Goal: Task Accomplishment & Management: Use online tool/utility

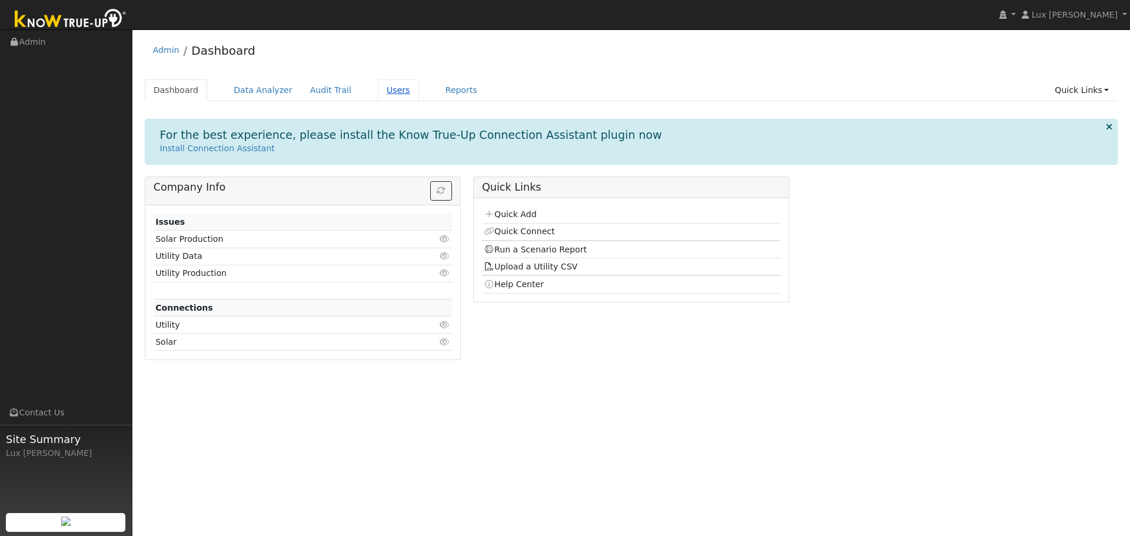
click at [379, 92] on link "Users" at bounding box center [398, 90] width 41 height 22
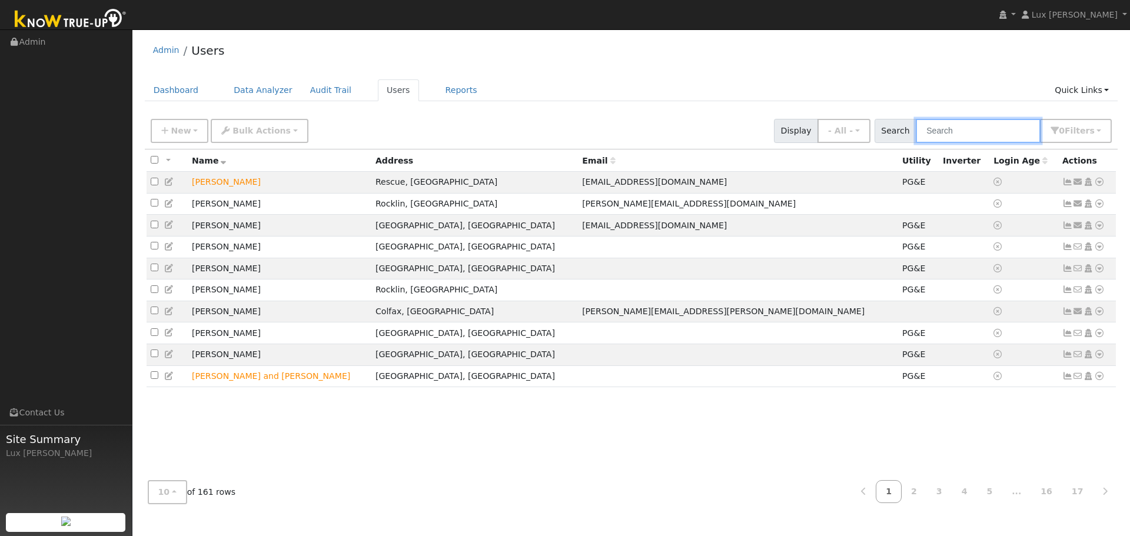
click at [988, 132] on input "text" at bounding box center [978, 131] width 125 height 24
paste input "[PERSON_NAME]"
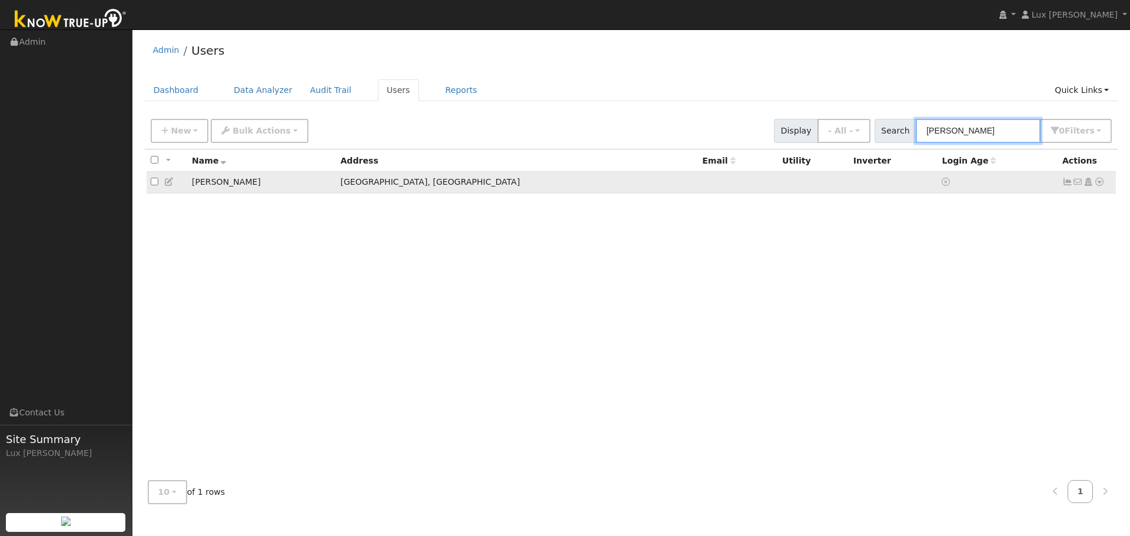
type input "[PERSON_NAME]"
click at [1103, 185] on icon at bounding box center [1099, 182] width 11 height 8
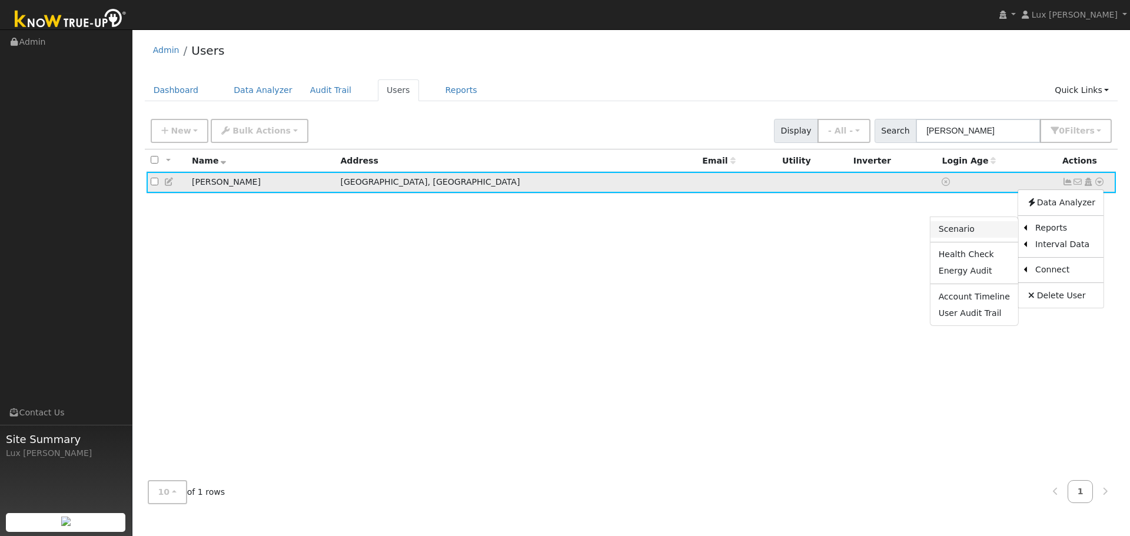
click at [981, 228] on link "Scenario" at bounding box center [975, 229] width 88 height 16
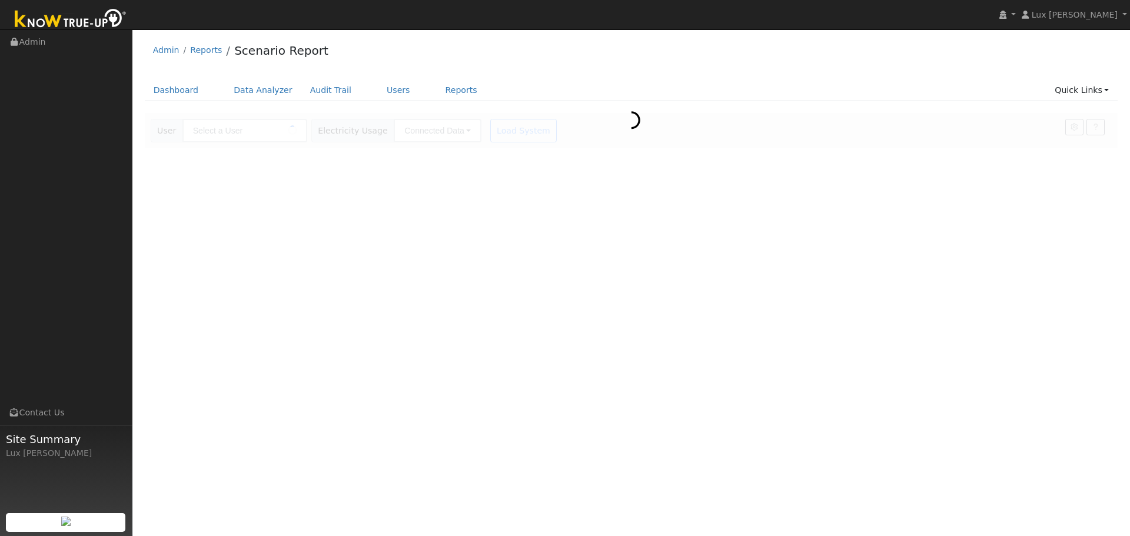
type input "[PERSON_NAME]"
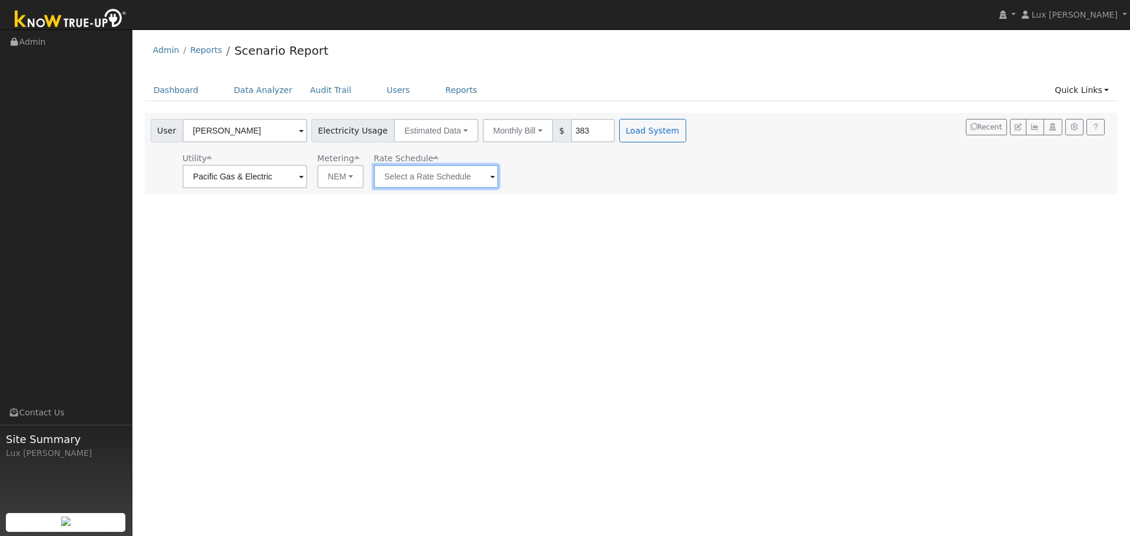
click at [307, 180] on input "text" at bounding box center [244, 177] width 125 height 24
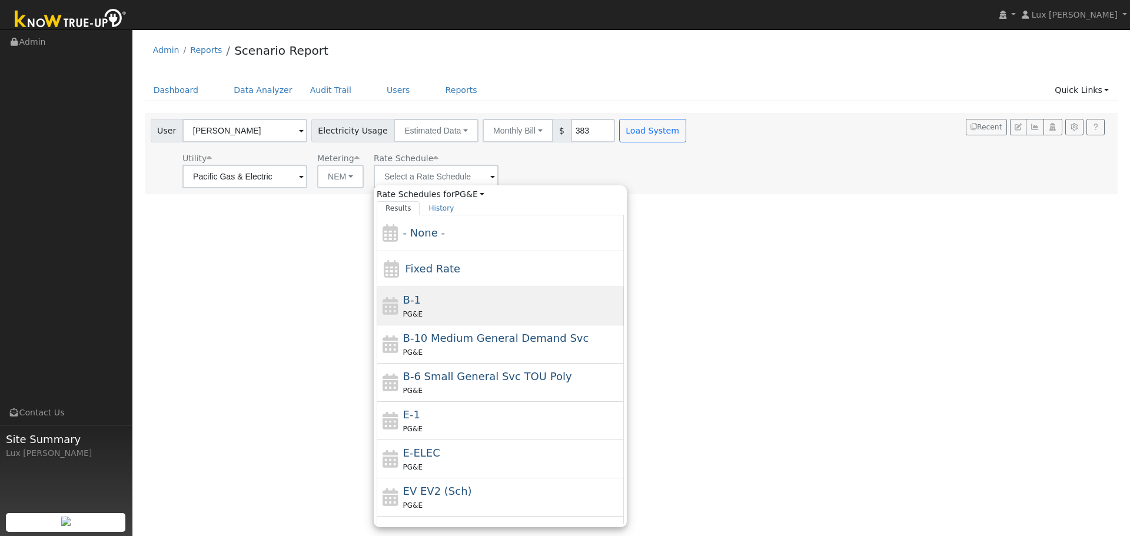
click at [470, 303] on div "B-1 PG&E" at bounding box center [512, 306] width 218 height 28
type input "B-1"
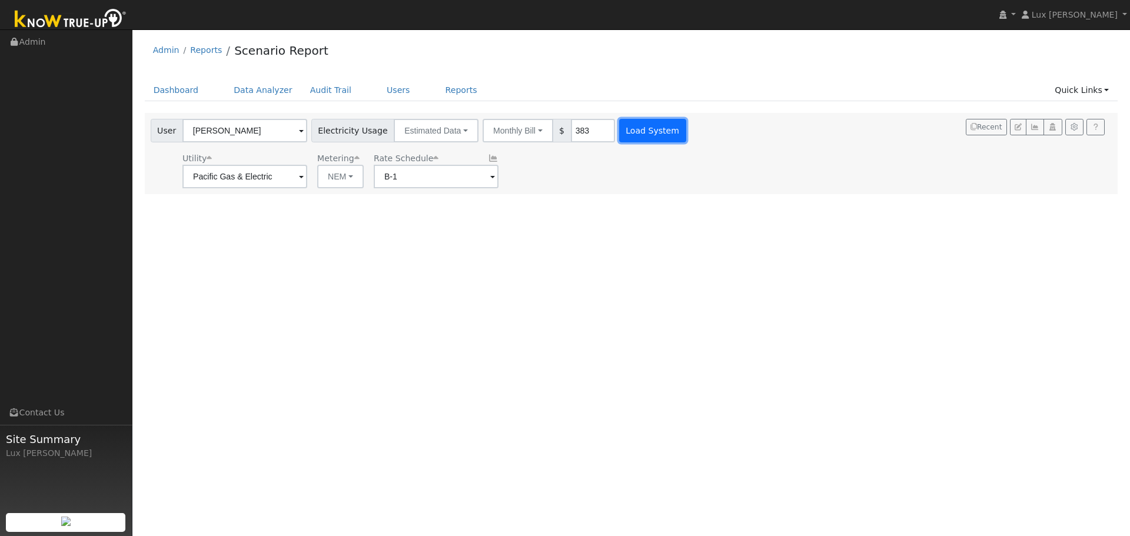
click at [642, 129] on button "Load System" at bounding box center [652, 131] width 67 height 24
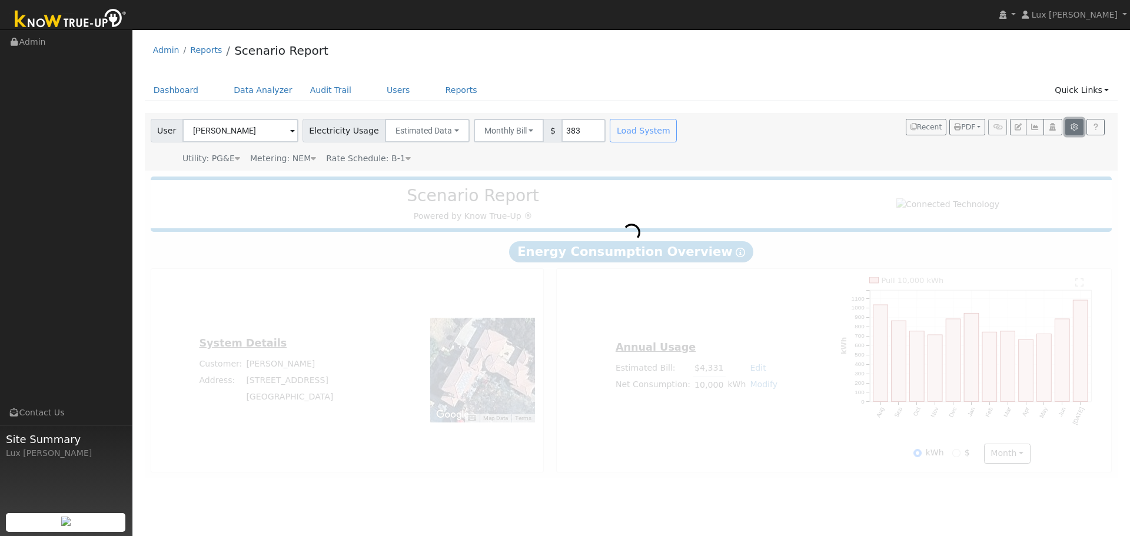
click at [1072, 129] on icon "button" at bounding box center [1074, 127] width 9 height 7
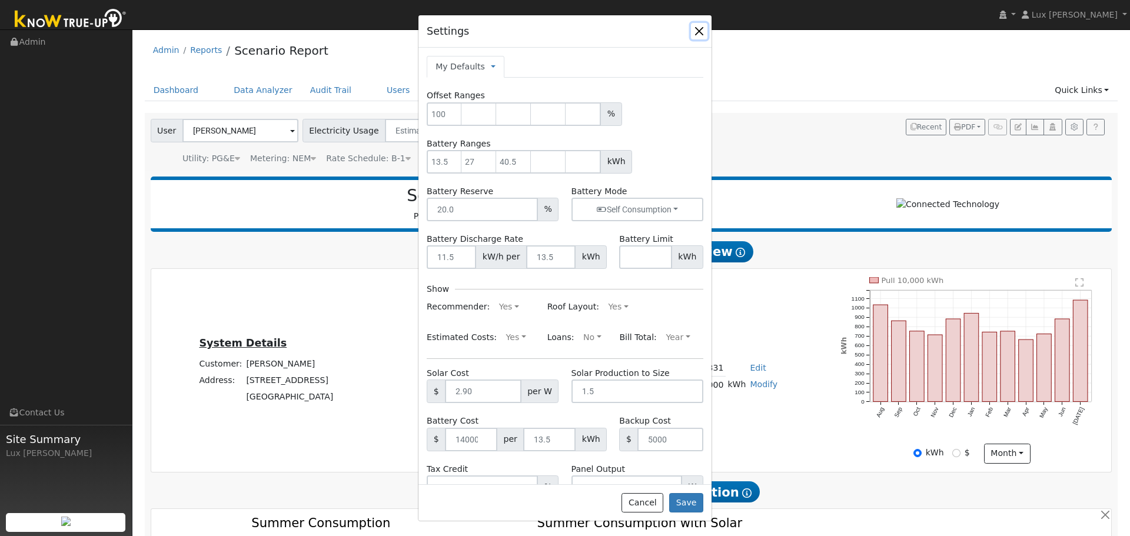
click at [698, 28] on button "button" at bounding box center [699, 31] width 16 height 16
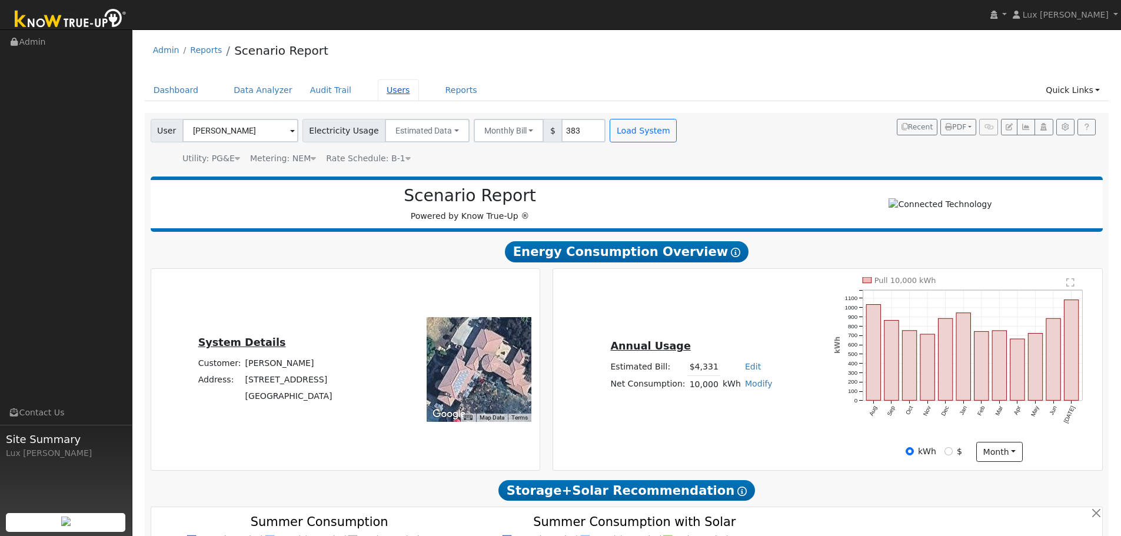
click at [386, 96] on link "Users" at bounding box center [398, 90] width 41 height 22
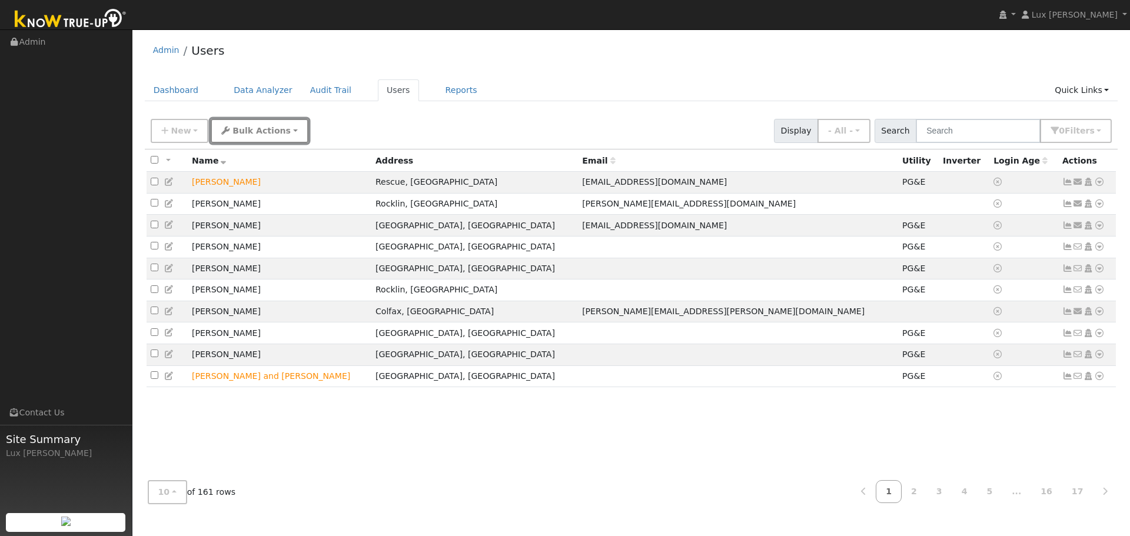
click at [263, 138] on button "Bulk Actions" at bounding box center [259, 131] width 97 height 24
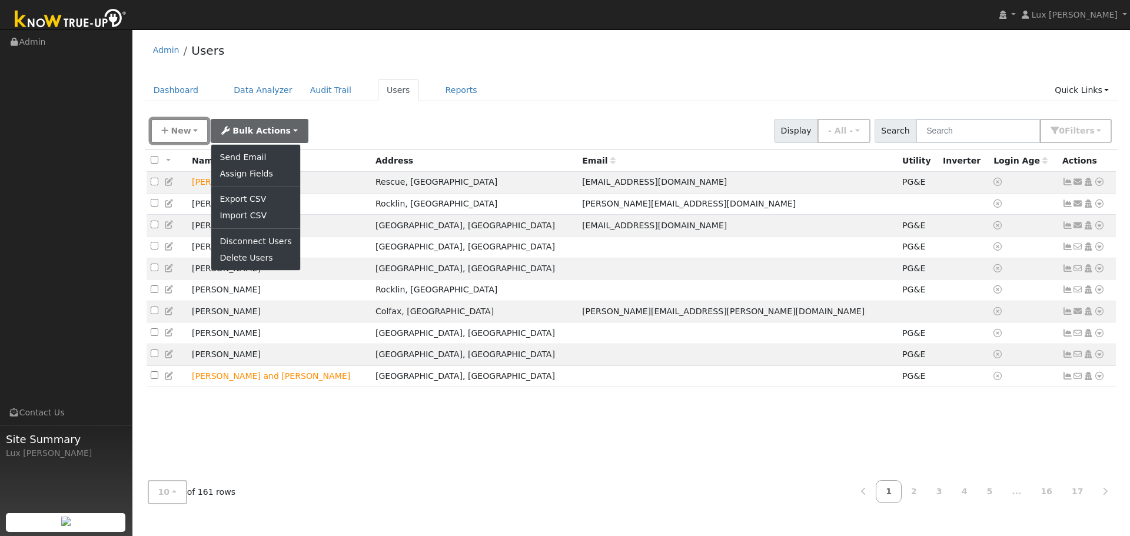
click at [188, 137] on button "New" at bounding box center [180, 131] width 58 height 24
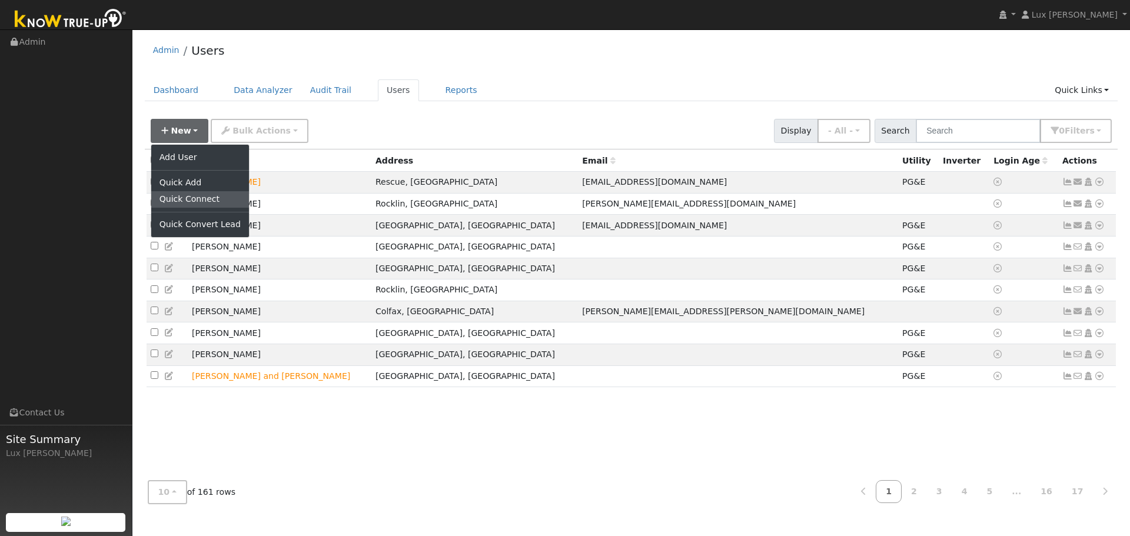
click at [191, 203] on link "Quick Connect" at bounding box center [200, 199] width 98 height 16
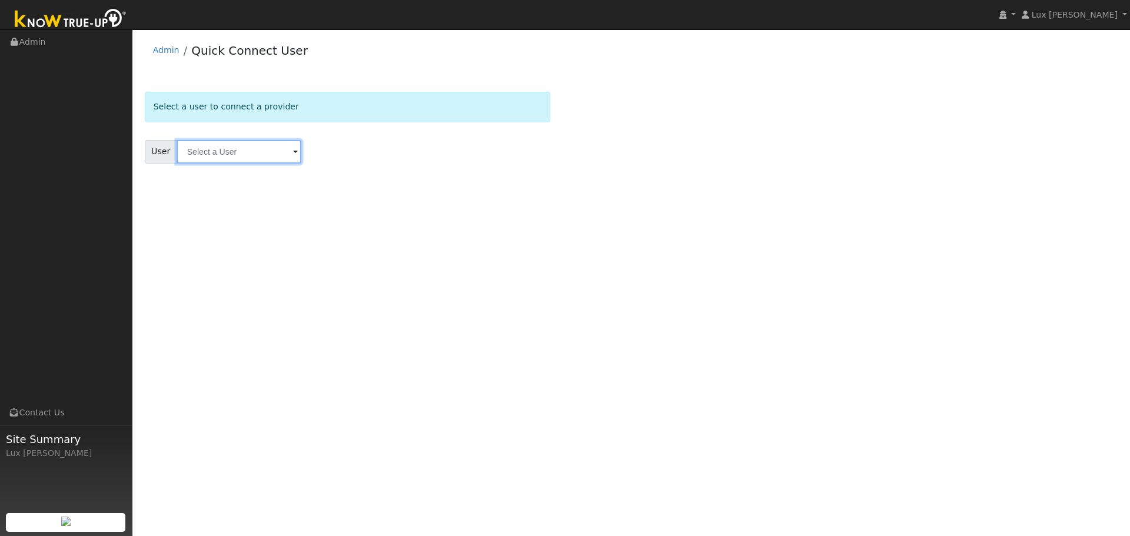
paste input "[PERSON_NAME]"
type input "[PERSON_NAME]"
click at [281, 152] on img at bounding box center [286, 151] width 29 height 22
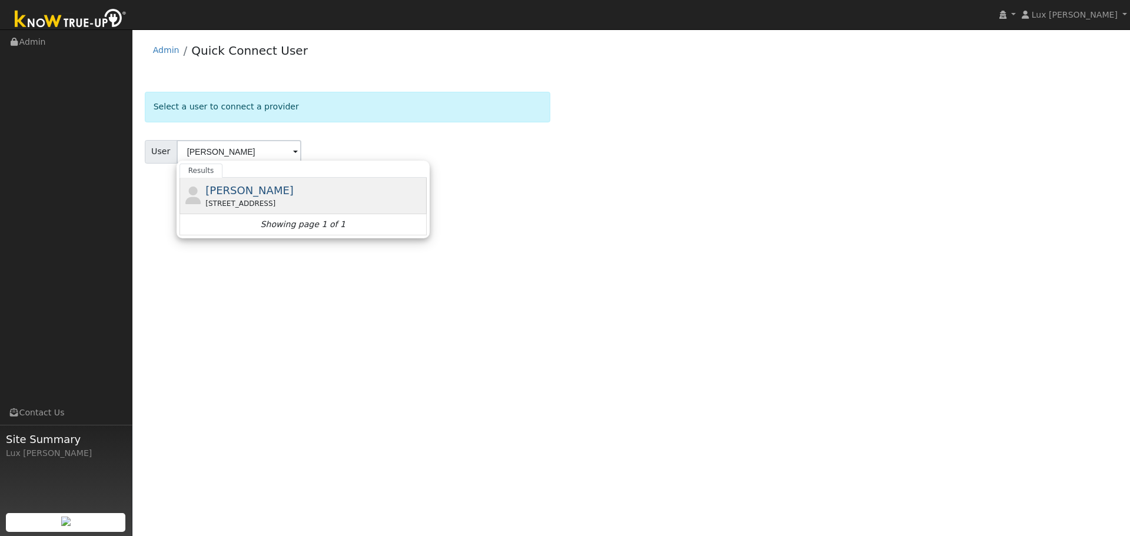
click at [263, 186] on span "[PERSON_NAME]" at bounding box center [249, 190] width 88 height 12
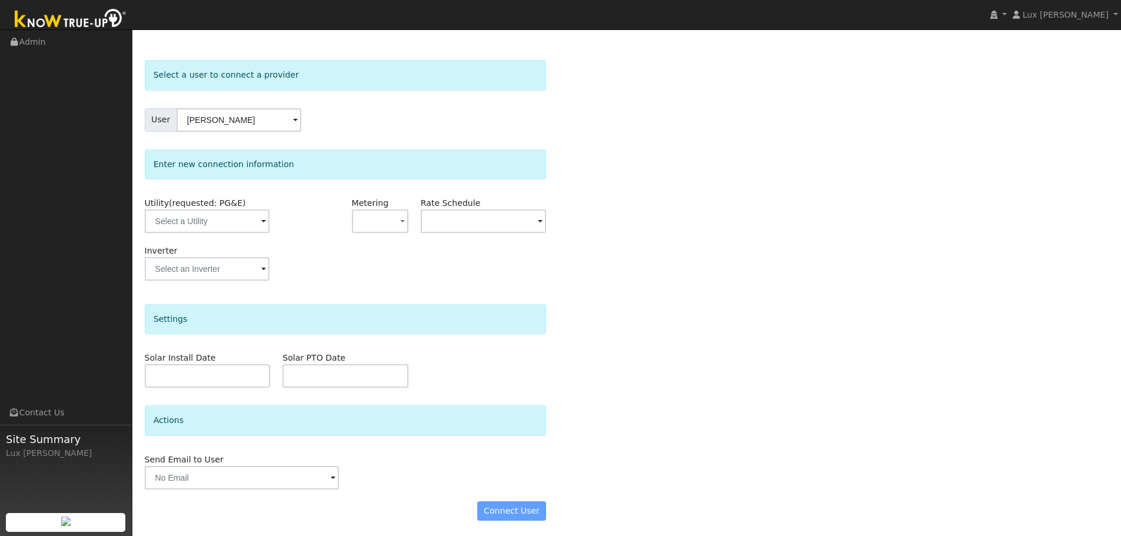
scroll to position [34, 0]
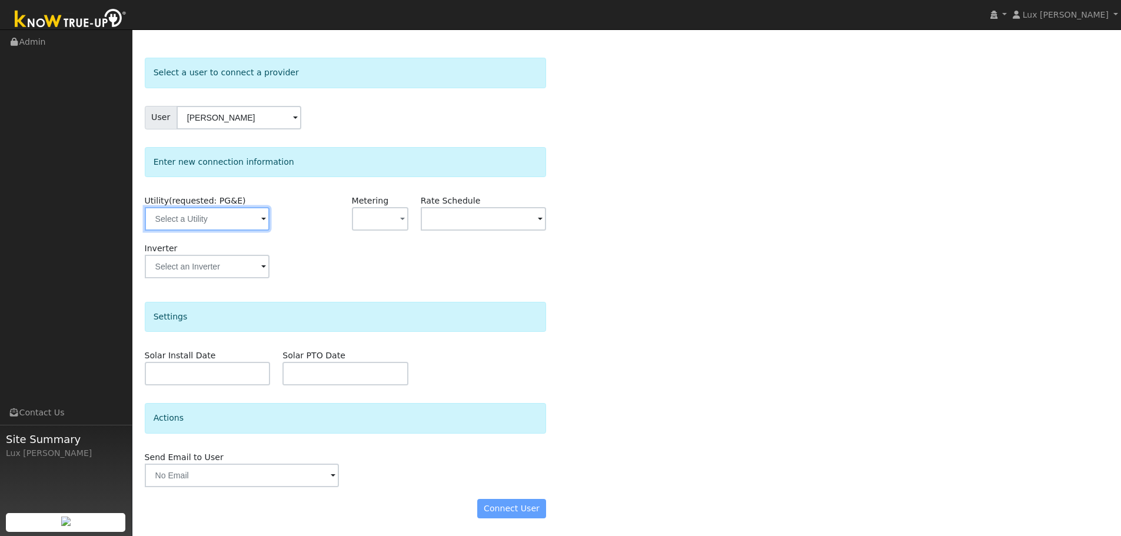
click at [231, 218] on input "text" at bounding box center [207, 219] width 125 height 24
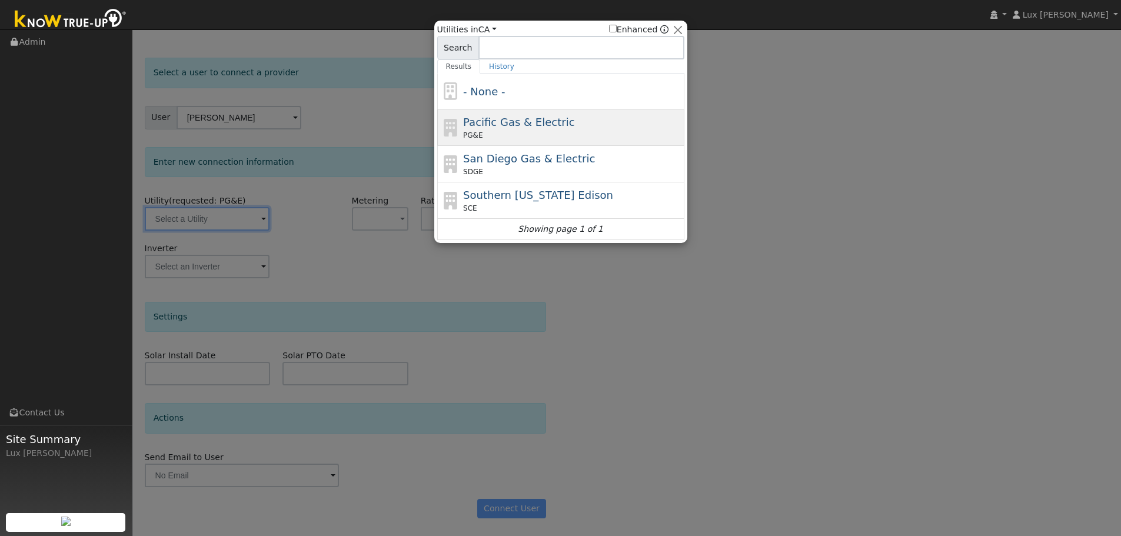
click at [574, 123] on div "Pacific Gas & Electric PG&E" at bounding box center [572, 127] width 218 height 26
type input "PG&E"
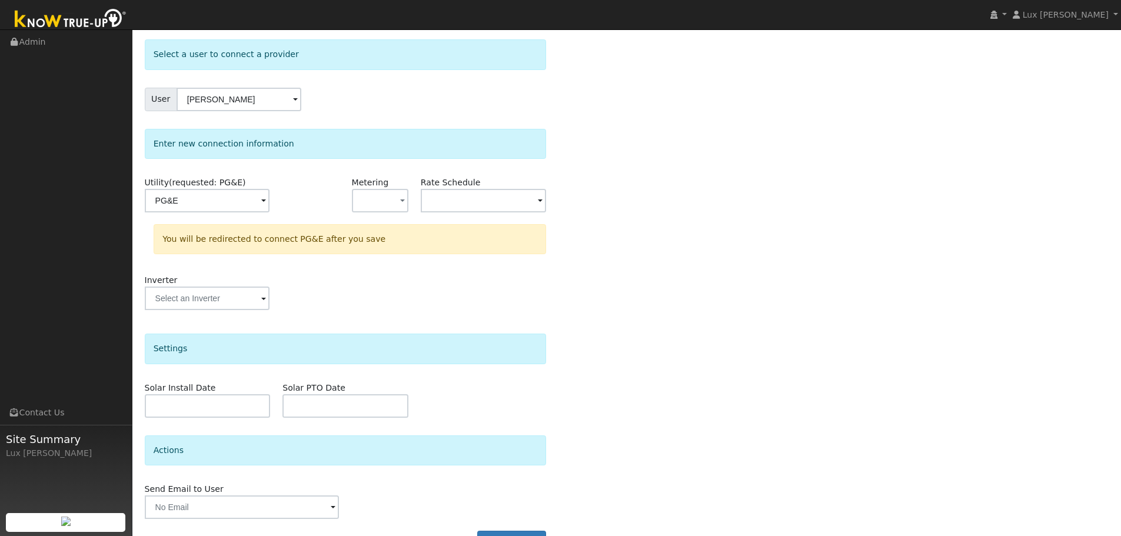
scroll to position [85, 0]
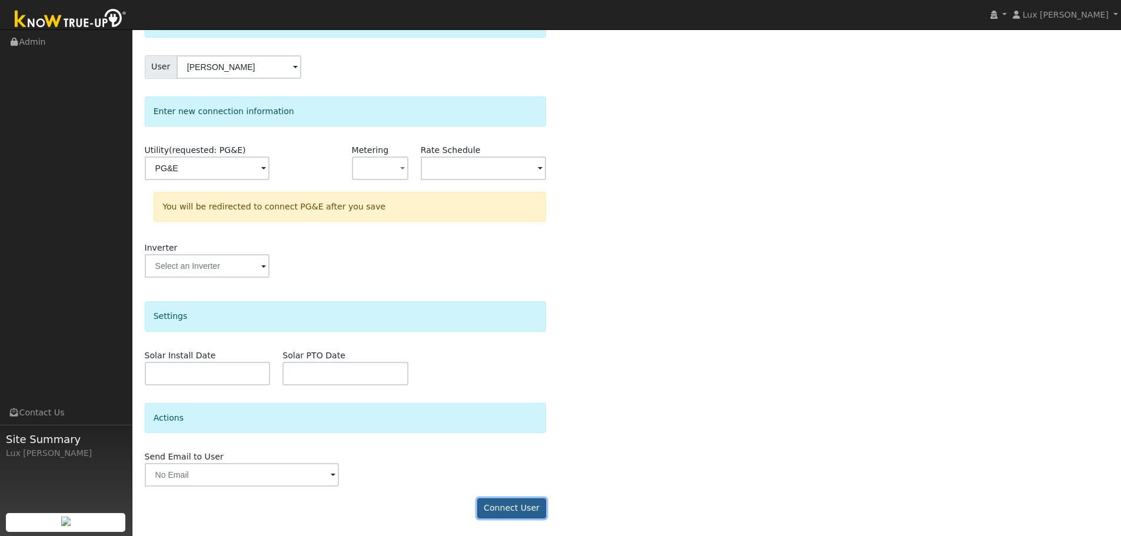
click at [529, 507] on button "Connect User" at bounding box center [511, 509] width 69 height 20
